Goal: Task Accomplishment & Management: Use online tool/utility

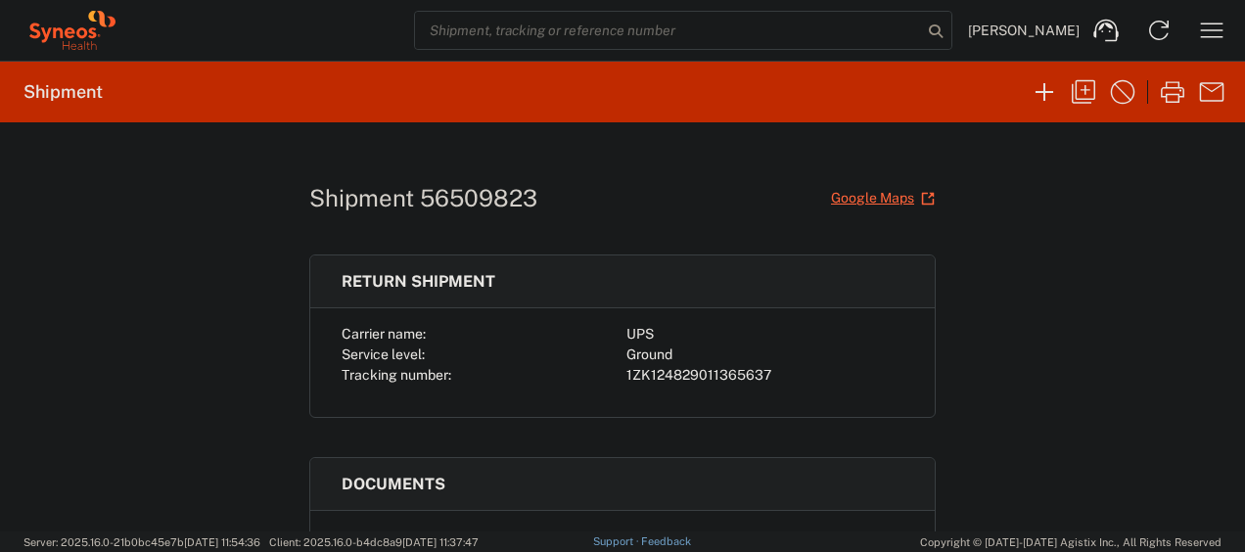
click at [425, 59] on agx-form-navbar "[PERSON_NAME] Home Shipment estimator Shipment tracking Desktop shipment reques…" at bounding box center [622, 30] width 1245 height 61
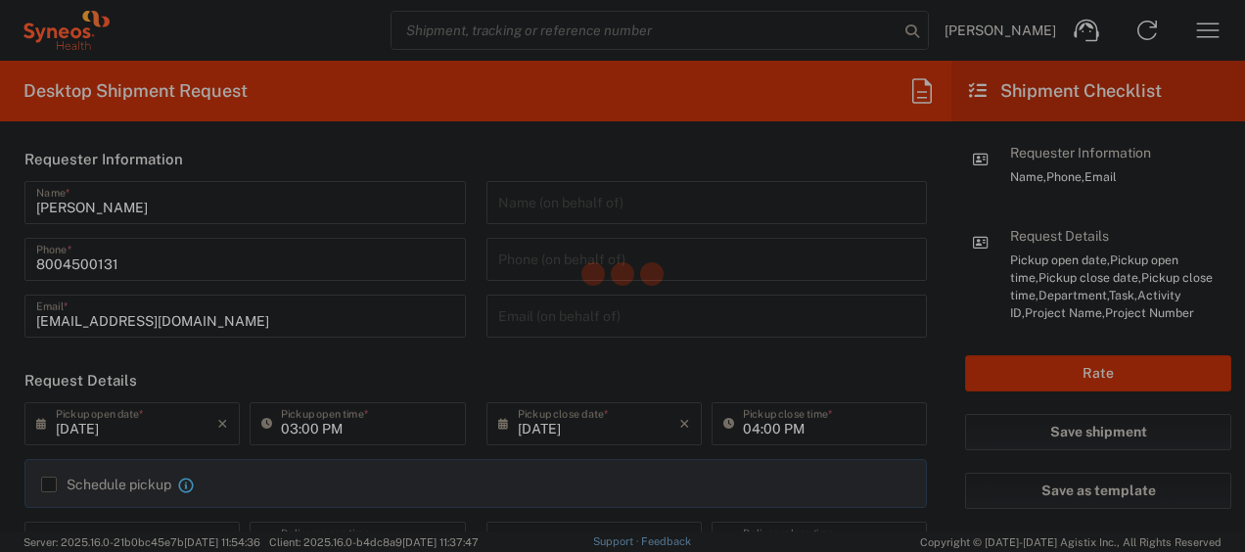
type input "4205"
type input "New Jersey"
type input "United States"
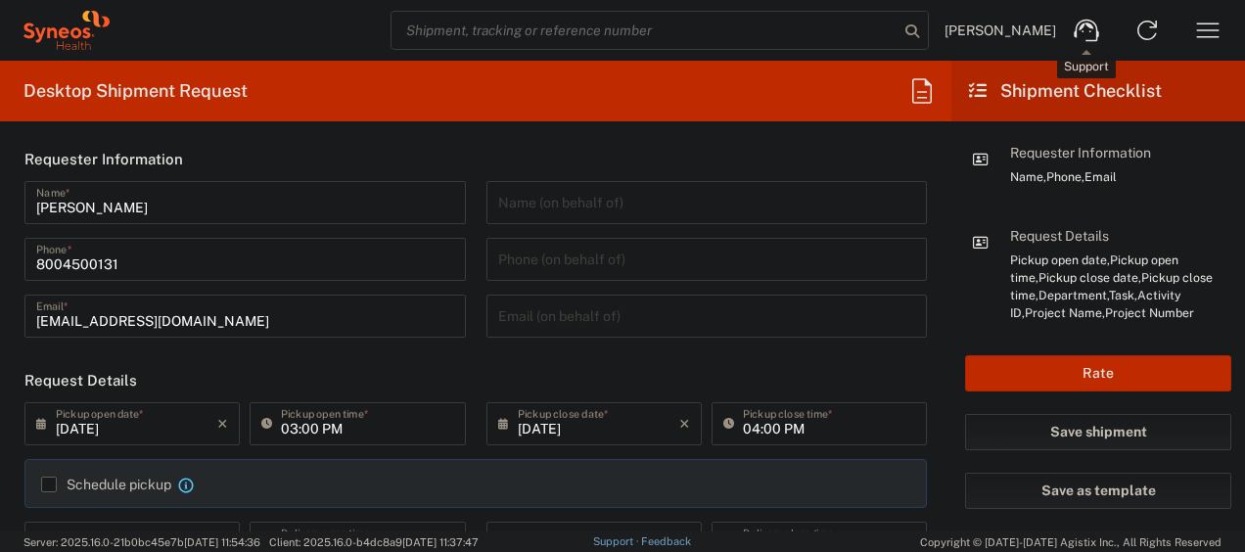
type input "Syneos Health Commercial Servi- NJ US"
click at [1212, 23] on icon "button" at bounding box center [1208, 30] width 23 height 15
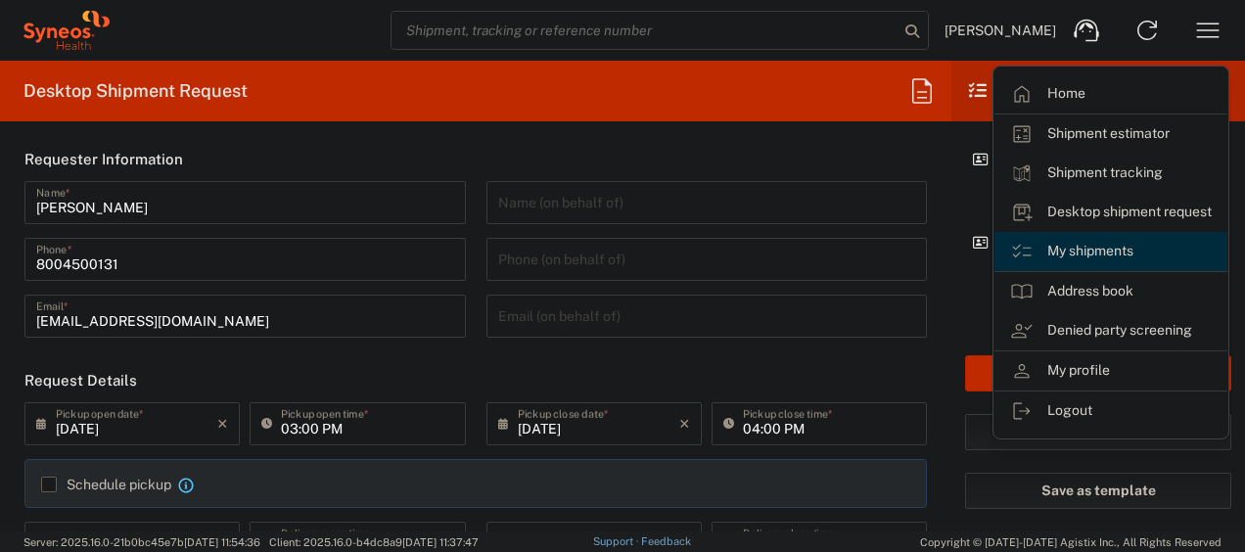
click at [1078, 250] on link "My shipments" at bounding box center [1110, 251] width 233 height 39
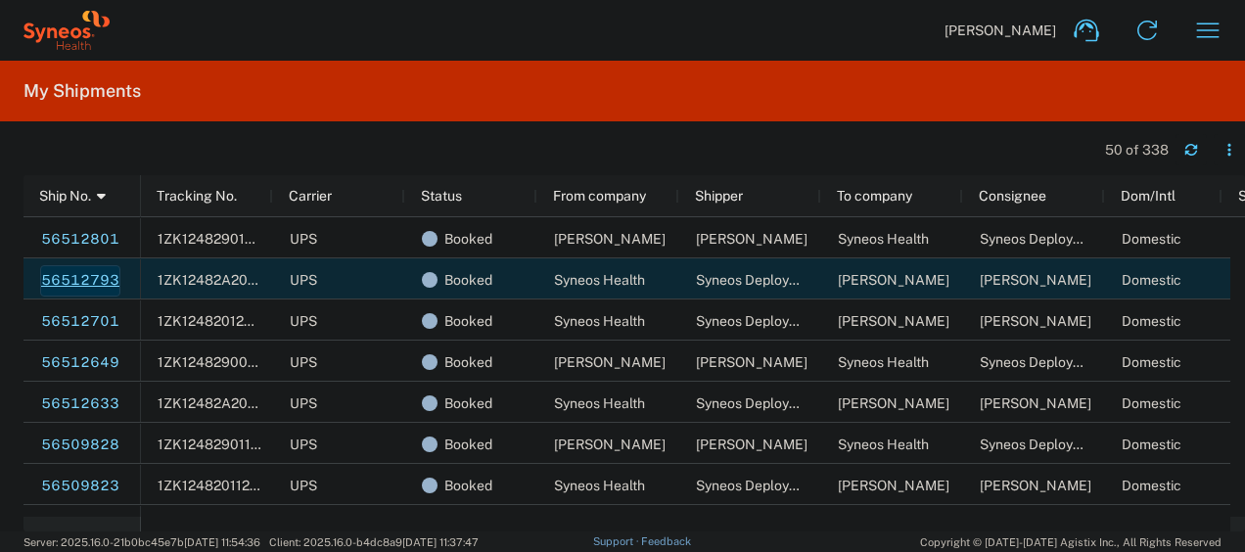
click at [75, 269] on link "56512793" at bounding box center [80, 280] width 80 height 31
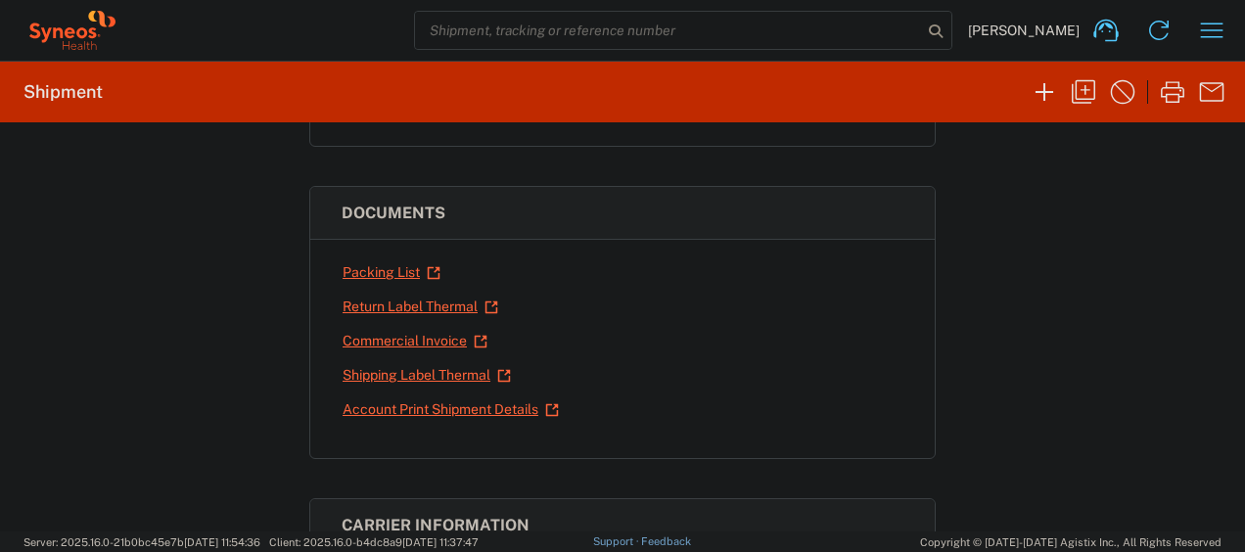
scroll to position [272, 0]
click at [399, 357] on link "Shipping Label Thermal" at bounding box center [426, 374] width 170 height 34
click at [435, 303] on link "Return Label Thermal" at bounding box center [420, 306] width 158 height 34
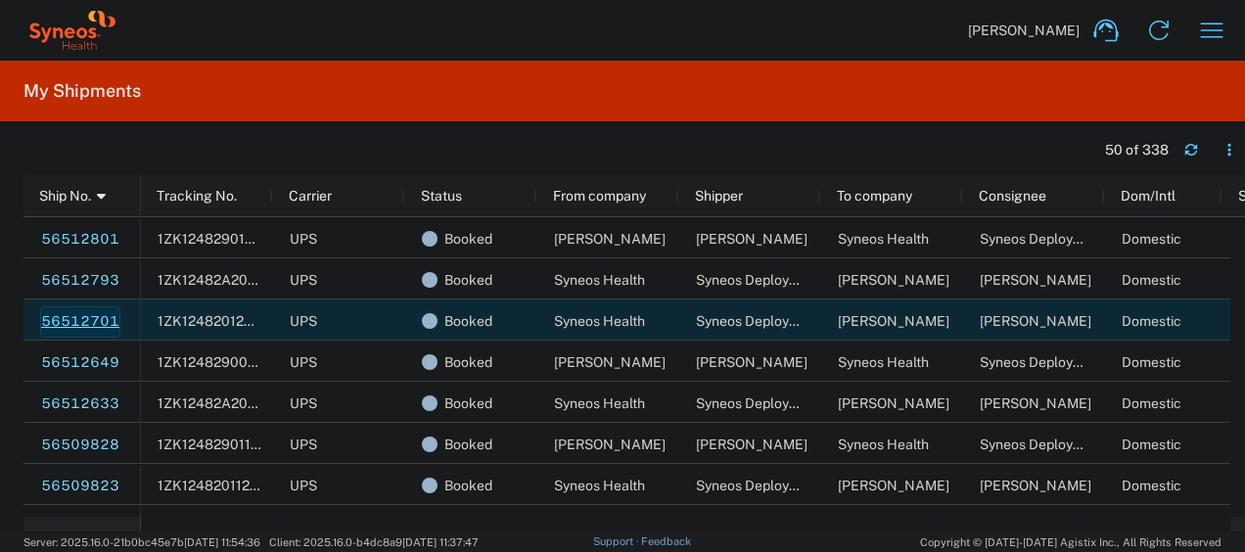
click at [82, 320] on link "56512701" at bounding box center [80, 321] width 80 height 31
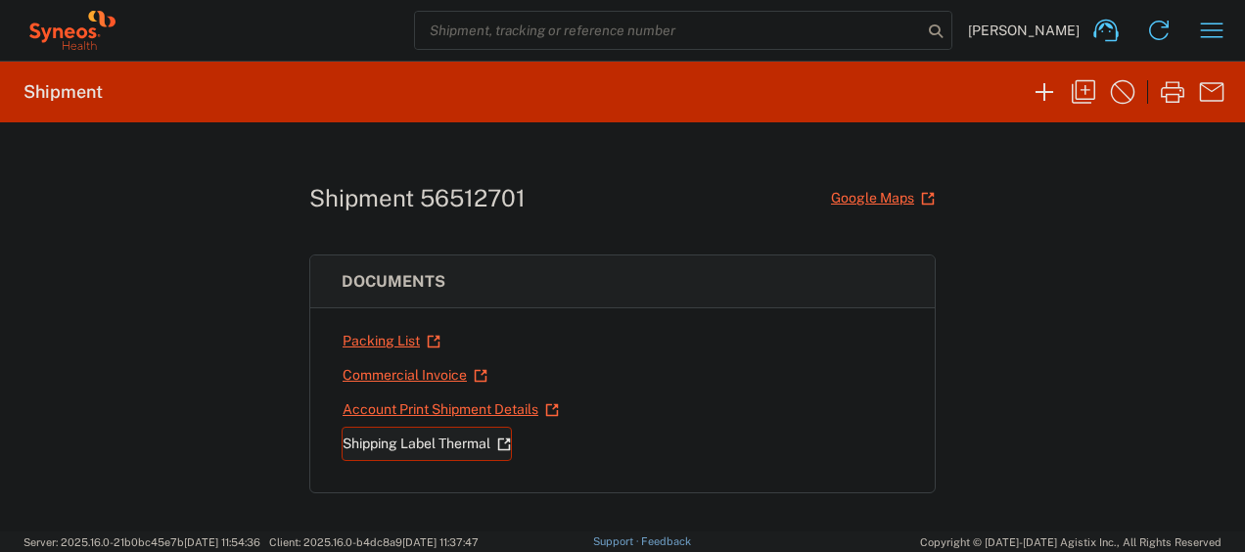
click at [358, 435] on link "Shipping Label Thermal" at bounding box center [426, 444] width 170 height 34
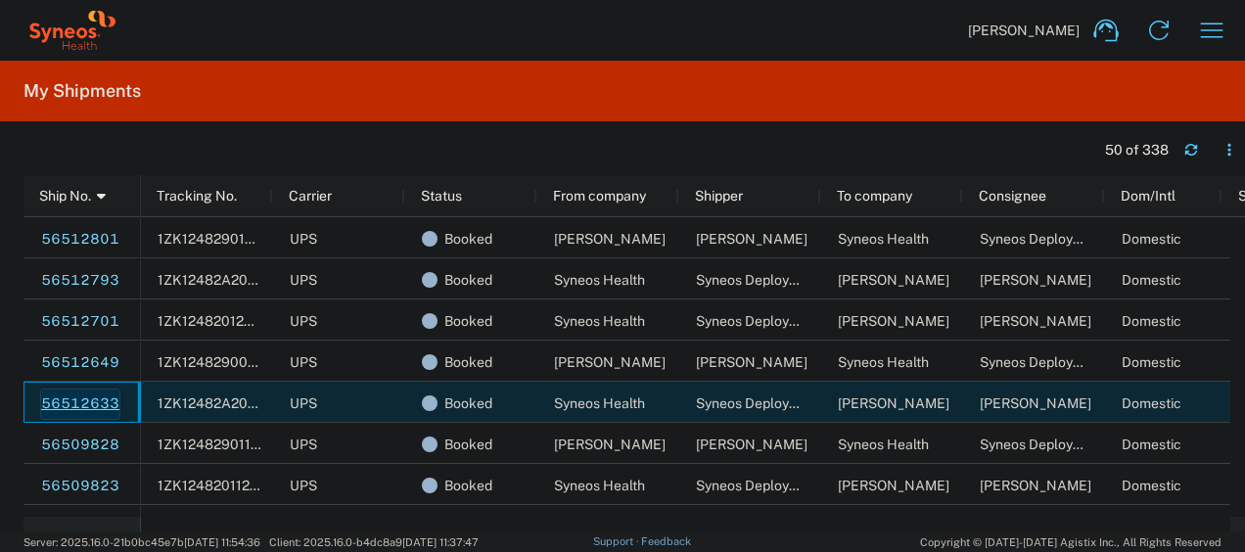
click at [100, 395] on link "56512633" at bounding box center [80, 403] width 80 height 31
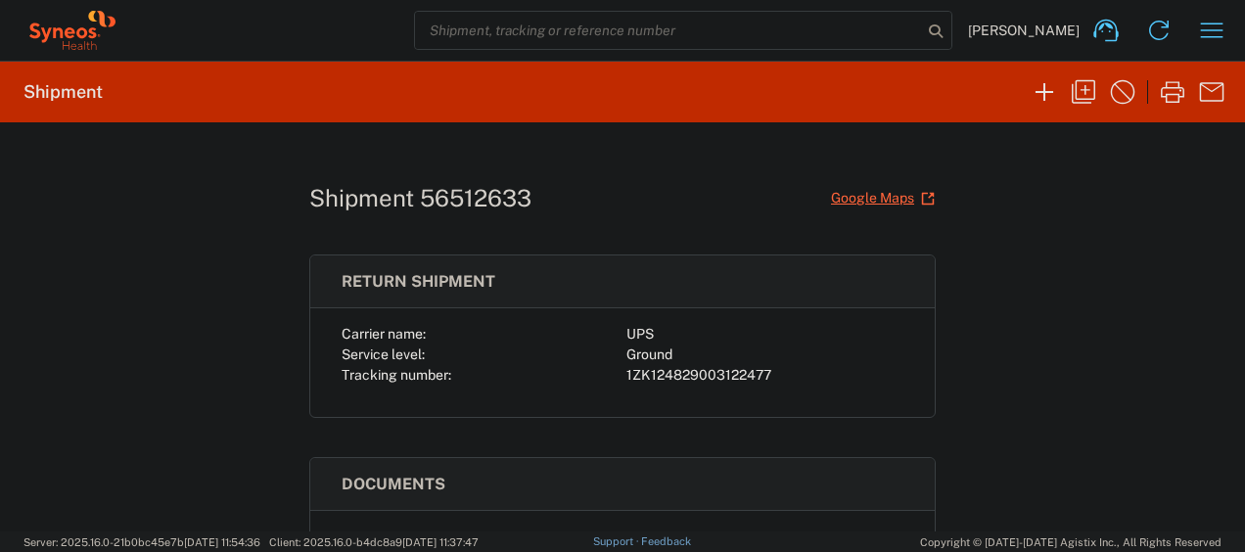
scroll to position [294, 0]
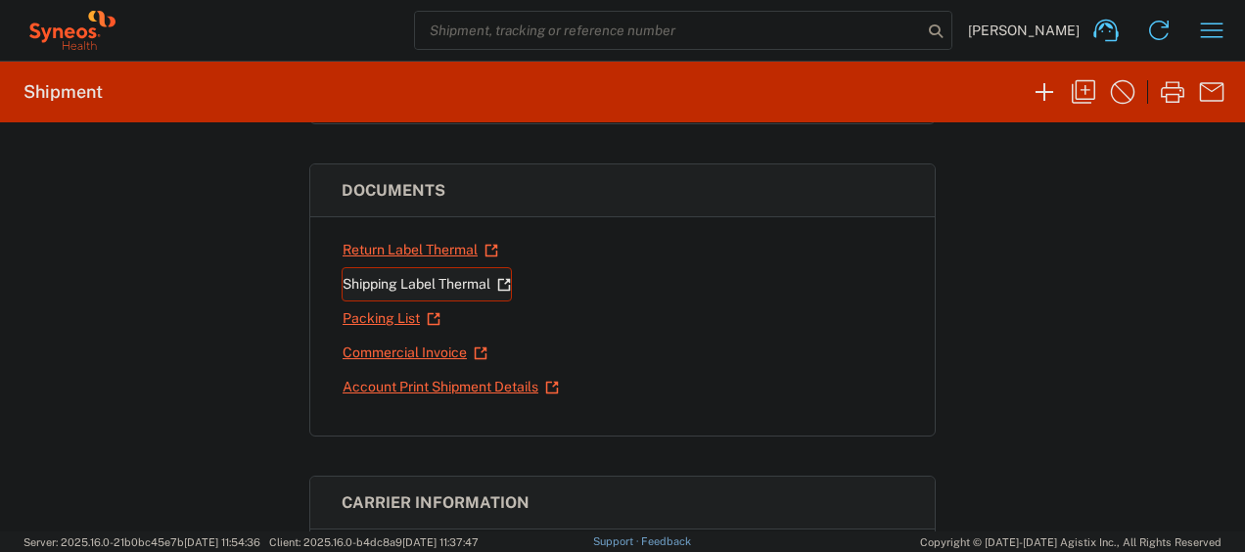
click at [415, 282] on link "Shipping Label Thermal" at bounding box center [426, 284] width 170 height 34
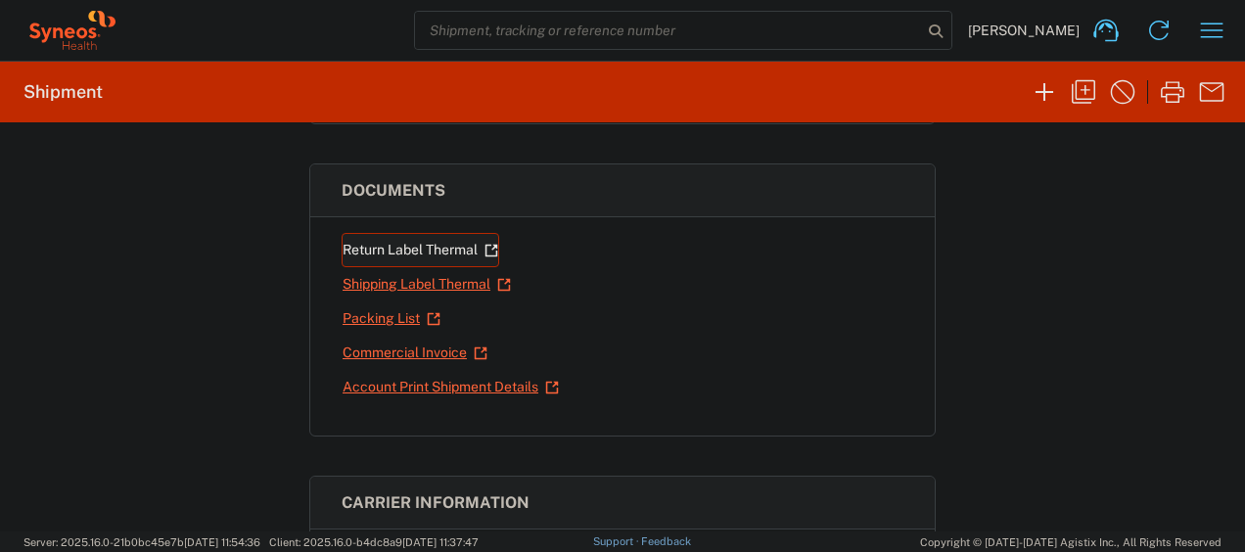
click at [384, 239] on link "Return Label Thermal" at bounding box center [420, 250] width 158 height 34
